Goal: Check status

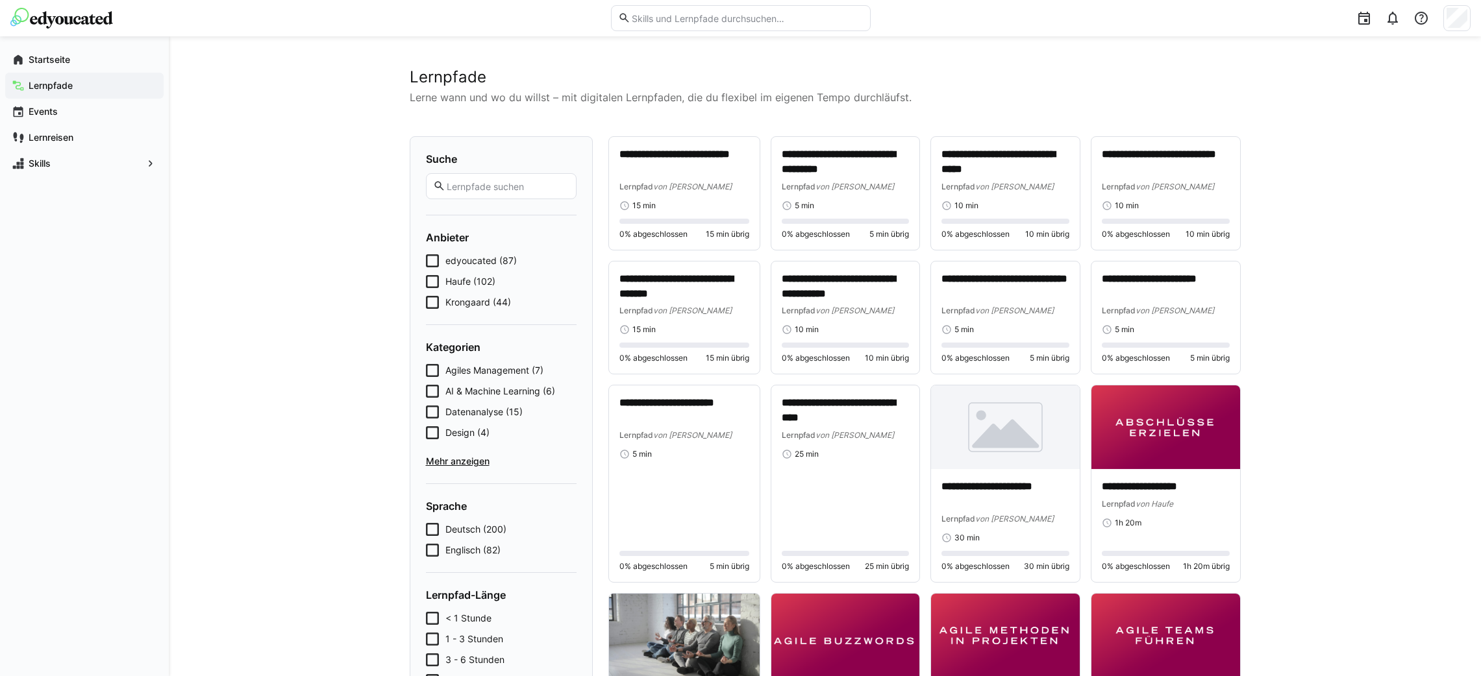
scroll to position [8646, 0]
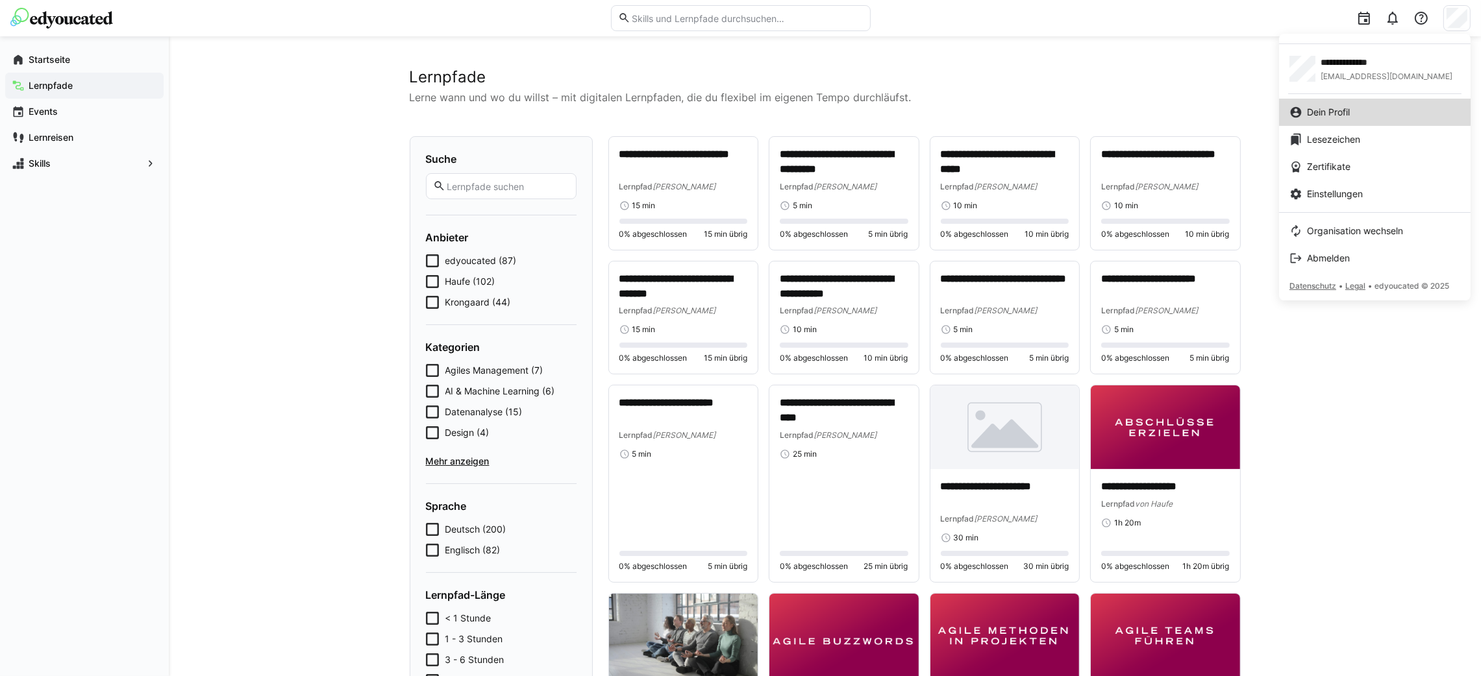
click at [1314, 106] on span "Dein Profil" at bounding box center [1328, 112] width 43 height 13
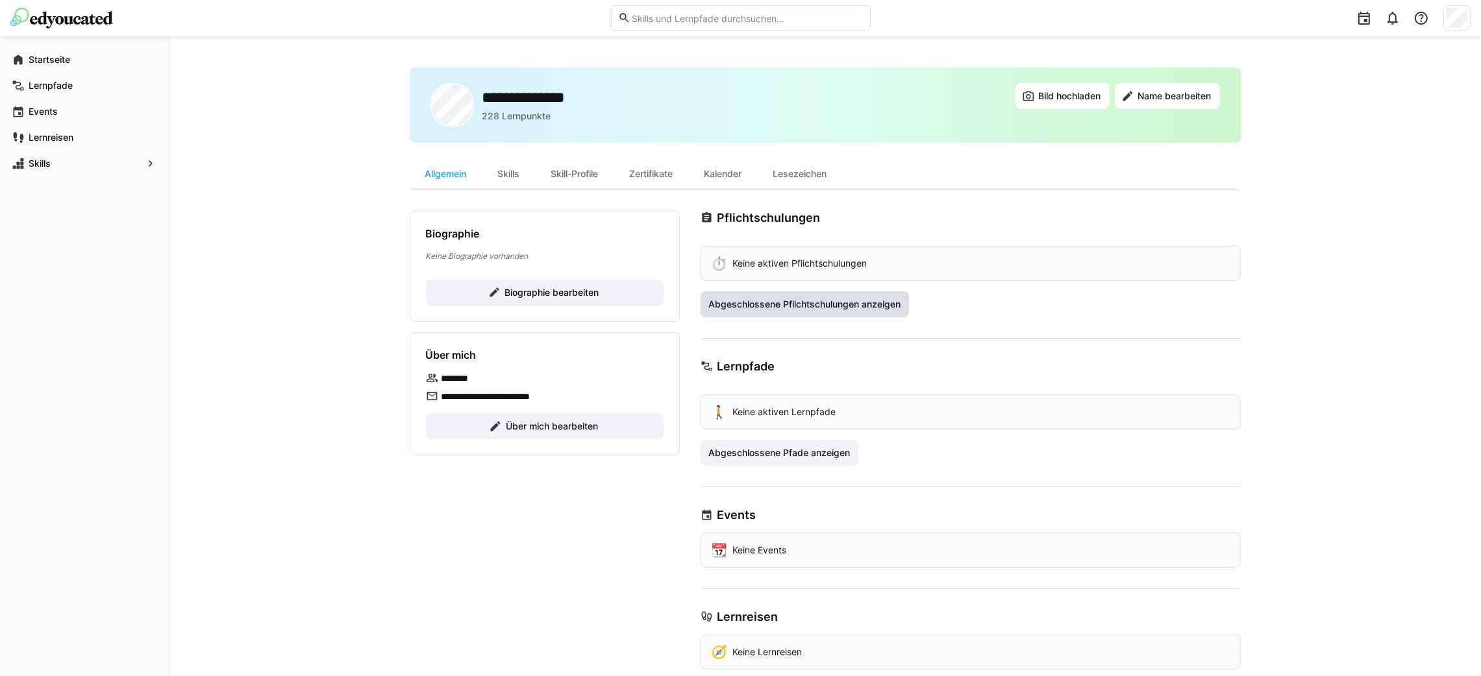
click at [823, 312] on span "Abgeschlossene Pflichtschulungen anzeigen" at bounding box center [804, 304] width 209 height 26
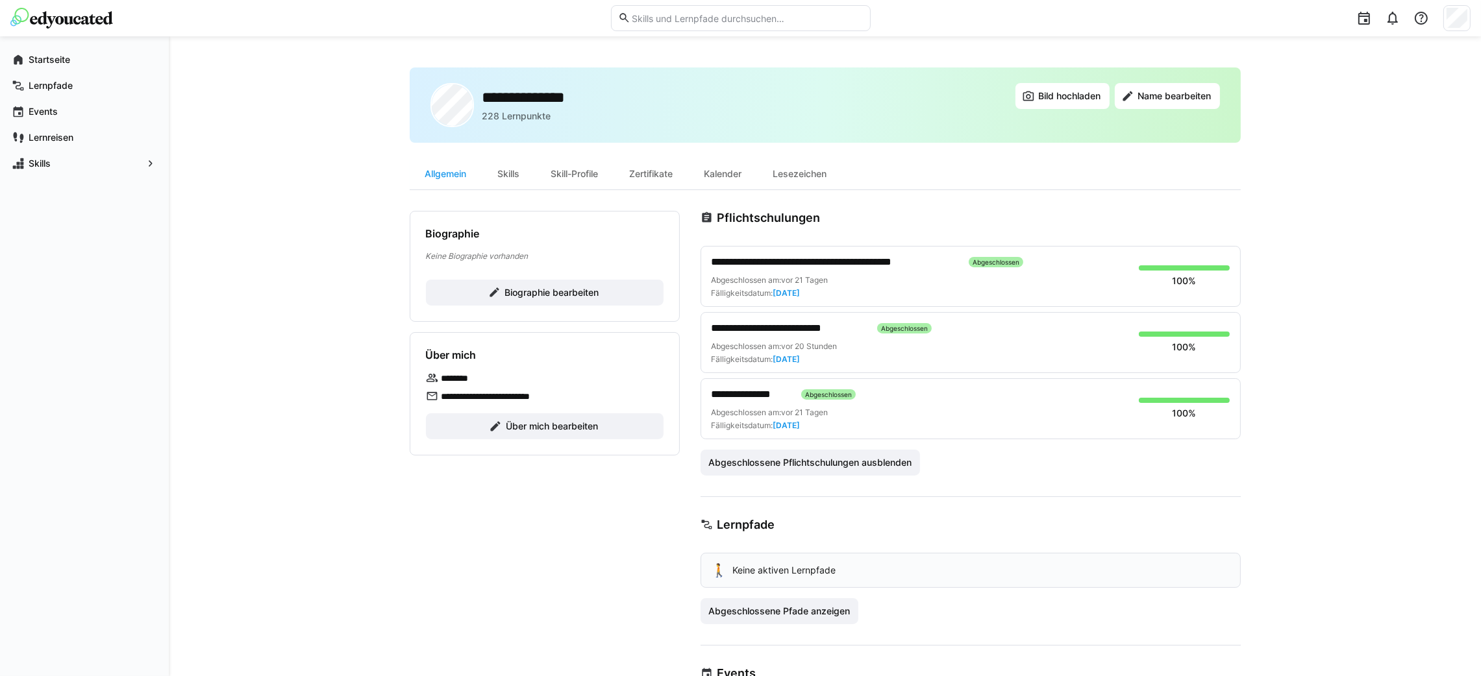
click at [921, 267] on span "**********" at bounding box center [834, 262] width 247 height 16
